Goal: Find contact information: Obtain details needed to contact an individual or organization

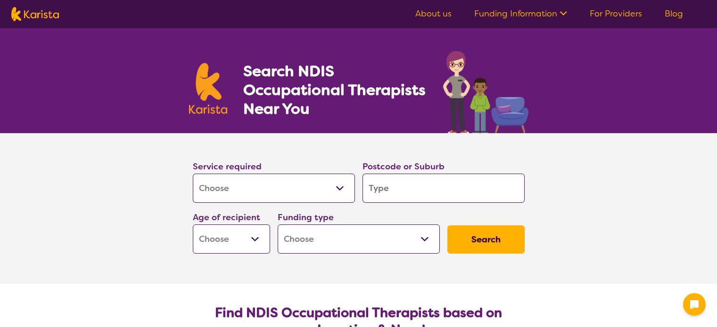
select select "[MEDICAL_DATA]"
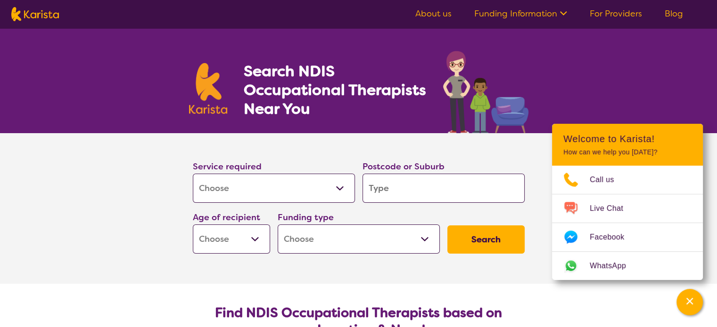
click at [408, 190] on input "search" at bounding box center [443, 188] width 162 height 29
type input "2"
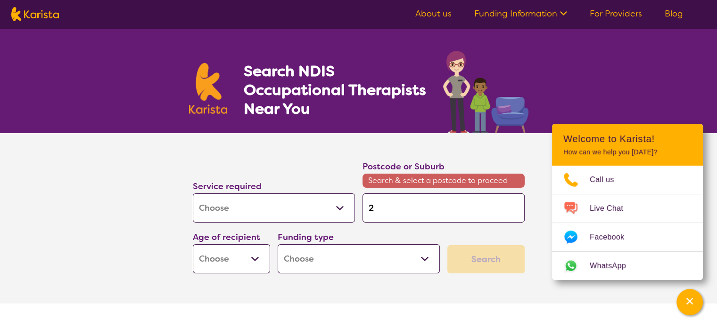
type input "21"
type input "214"
type input "2148"
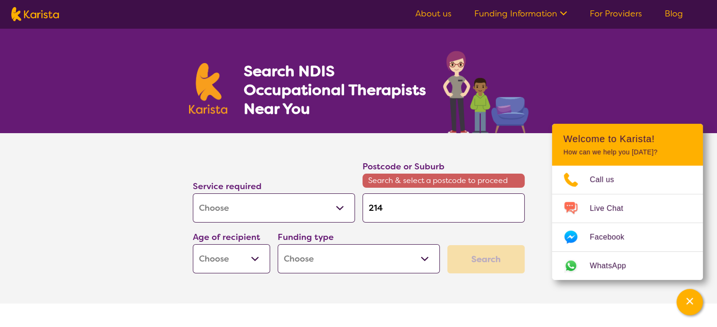
type input "2148"
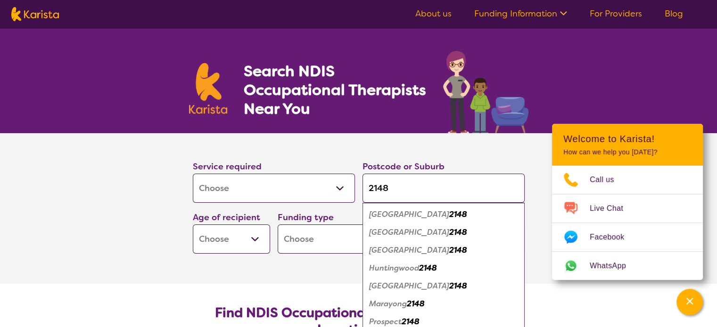
type input "2148"
click at [401, 288] on em "[GEOGRAPHIC_DATA]" at bounding box center [409, 286] width 80 height 10
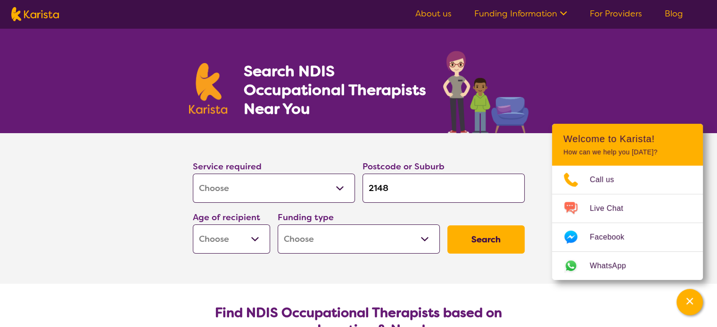
drag, startPoint x: 253, startPoint y: 239, endPoint x: 254, endPoint y: 231, distance: 7.6
click at [253, 239] on select "Early Childhood - 0 to 9 Child - 10 to 11 Adolescent - 12 to 17 Adult - 18 to 6…" at bounding box center [231, 239] width 77 height 29
select select "EC"
click at [193, 225] on select "Early Childhood - 0 to 9 Child - 10 to 11 Adolescent - 12 to 17 Adult - 18 to 6…" at bounding box center [231, 239] width 77 height 29
select select "EC"
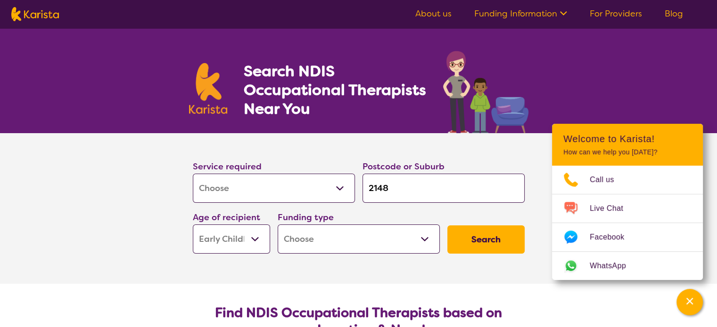
click at [425, 238] on select "Home Care Package (HCP) National Disability Insurance Scheme (NDIS) I don't know" at bounding box center [359, 239] width 162 height 29
select select "NDIS"
click at [278, 225] on select "Home Care Package (HCP) National Disability Insurance Scheme (NDIS) I don't know" at bounding box center [359, 239] width 162 height 29
select select "NDIS"
click at [472, 243] on button "Search" at bounding box center [485, 240] width 77 height 28
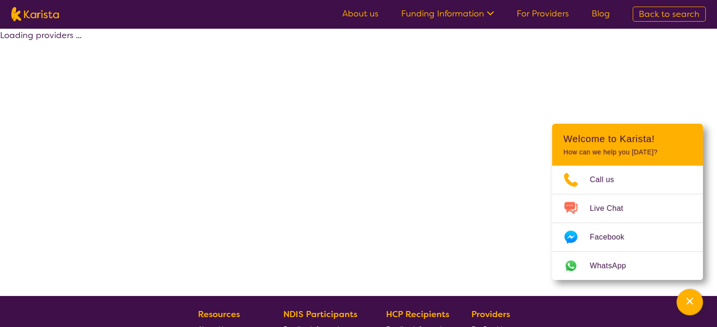
select select "by_score"
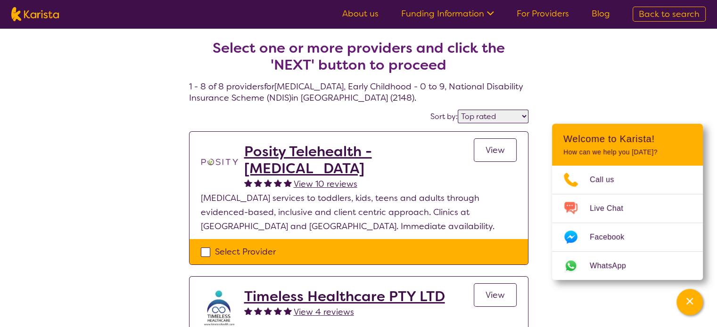
click at [400, 289] on h2 "Timeless Healthcare PTY LTD" at bounding box center [344, 296] width 201 height 17
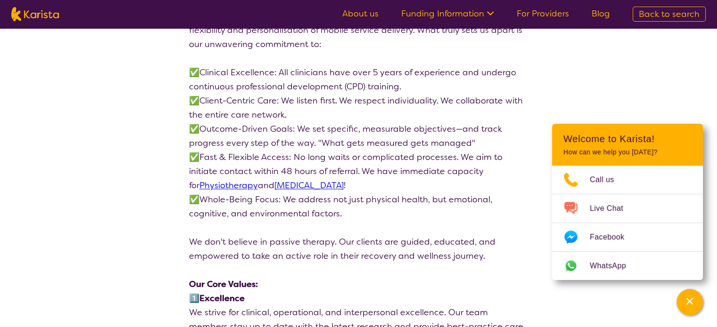
scroll to position [1433, 0]
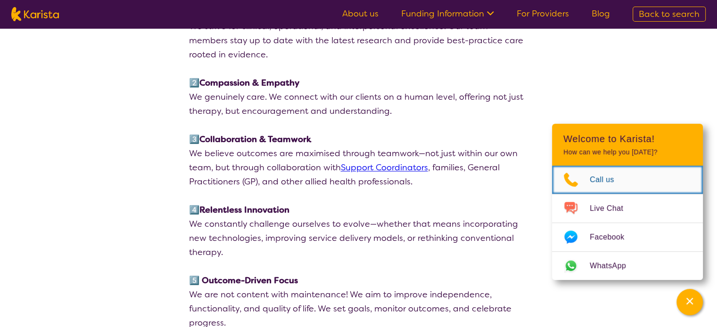
click at [603, 180] on span "Call us" at bounding box center [607, 180] width 36 height 14
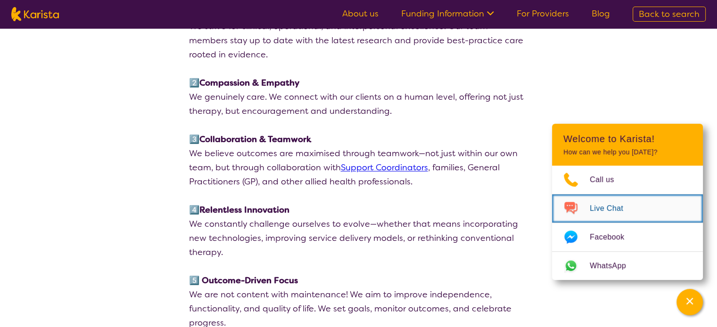
click at [623, 210] on span "Live Chat" at bounding box center [611, 209] width 45 height 14
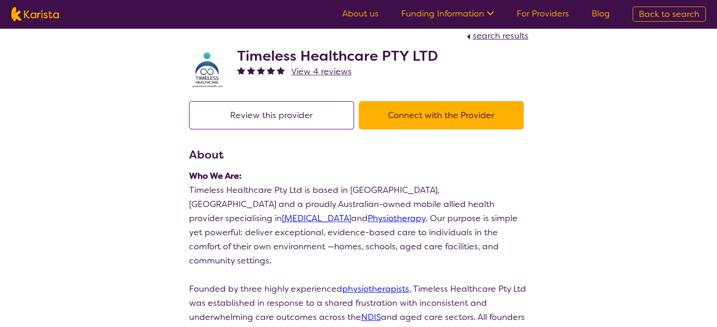
scroll to position [0, 0]
